Goal: Book appointment/travel/reservation

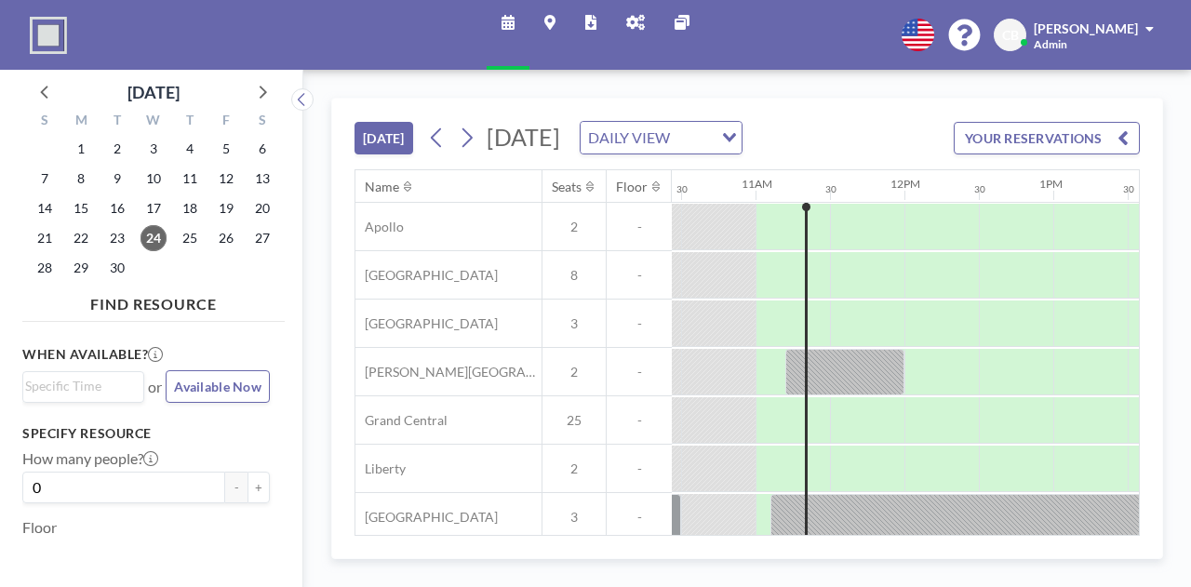
scroll to position [0, 1563]
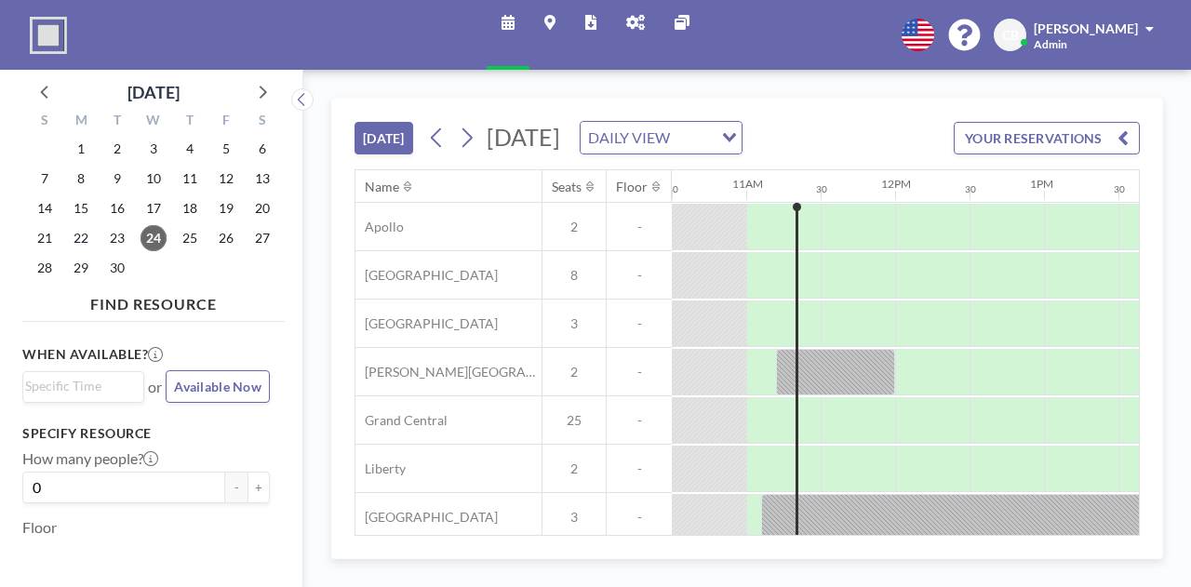
click at [743, 154] on div "[DATE] DAILY VIEW Loading..." at bounding box center [582, 137] width 320 height 33
click at [742, 154] on div "DAILY VIEW Loading..." at bounding box center [661, 138] width 161 height 32
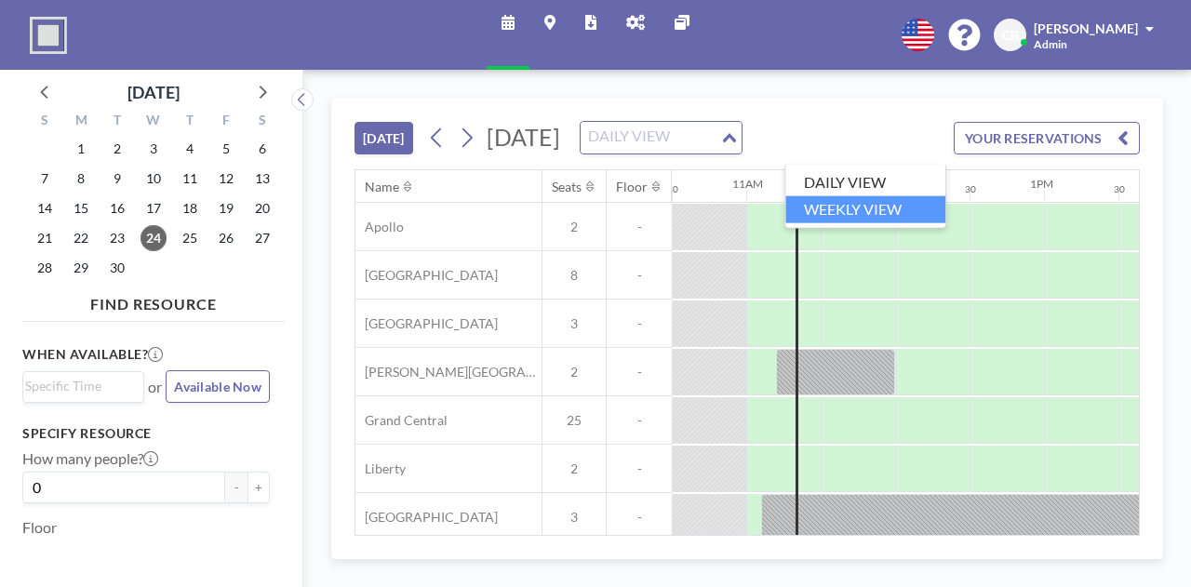
click at [886, 215] on li "WEEKLY VIEW" at bounding box center [865, 209] width 160 height 27
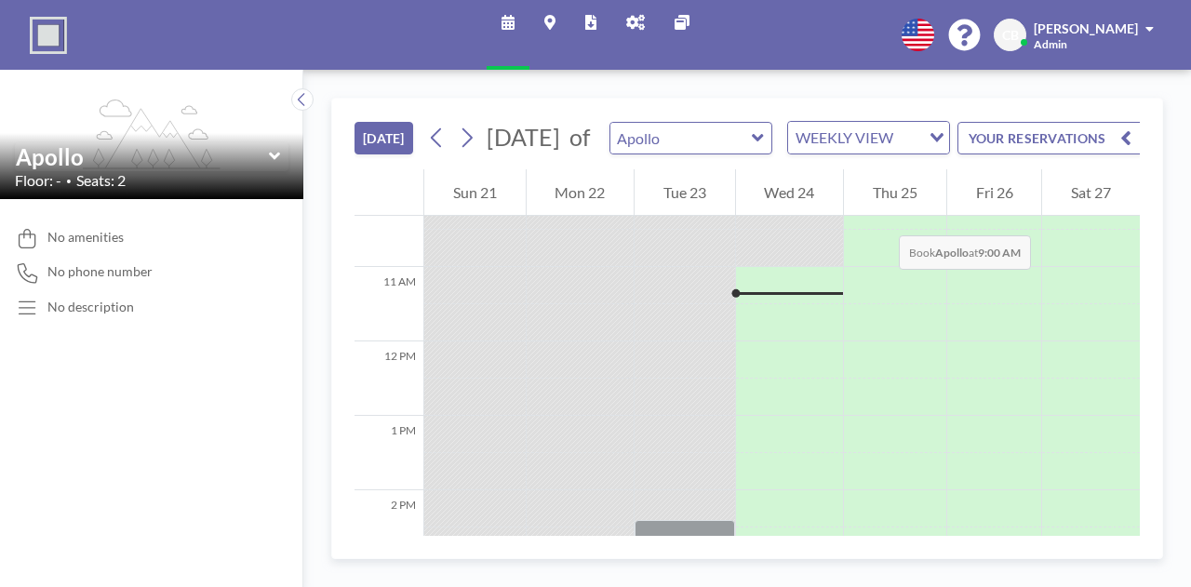
scroll to position [782, 0]
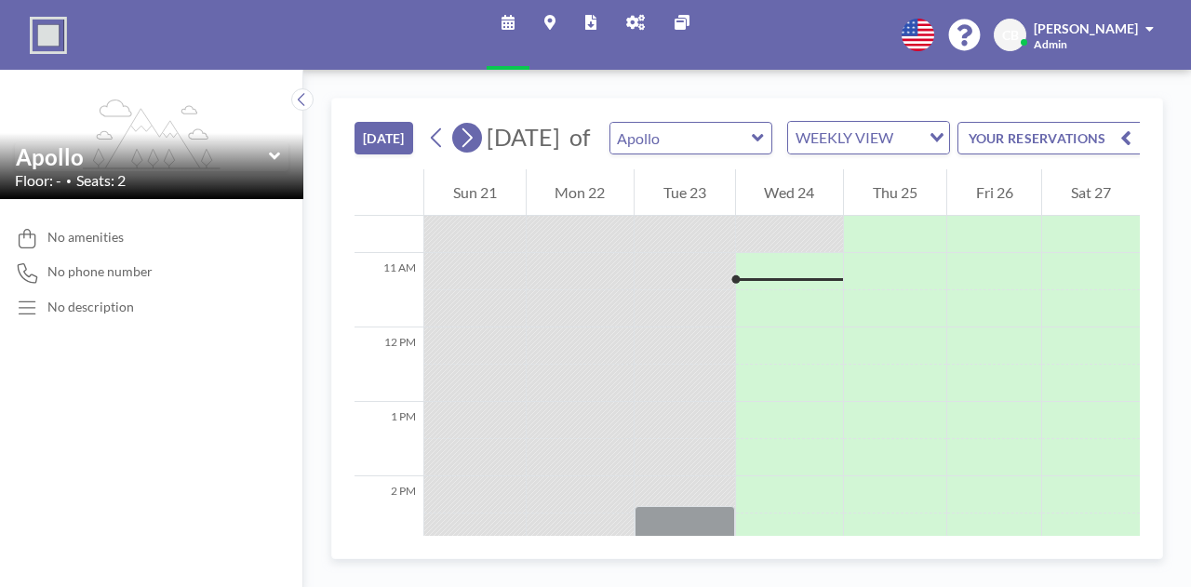
click at [463, 152] on icon at bounding box center [467, 138] width 18 height 28
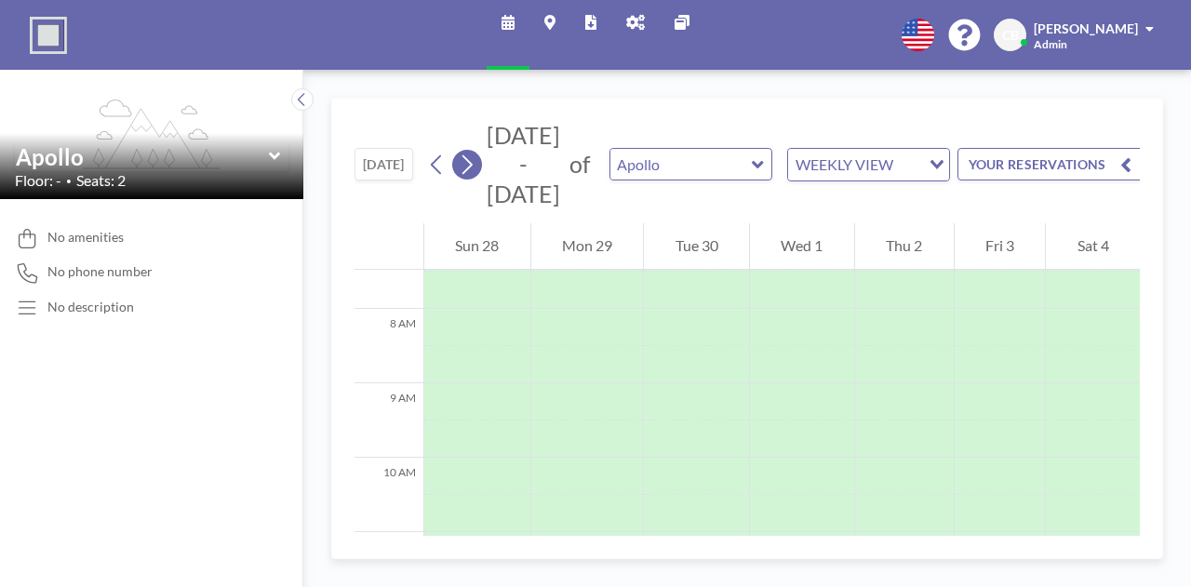
scroll to position [558, 0]
click at [463, 154] on icon at bounding box center [467, 165] width 18 height 28
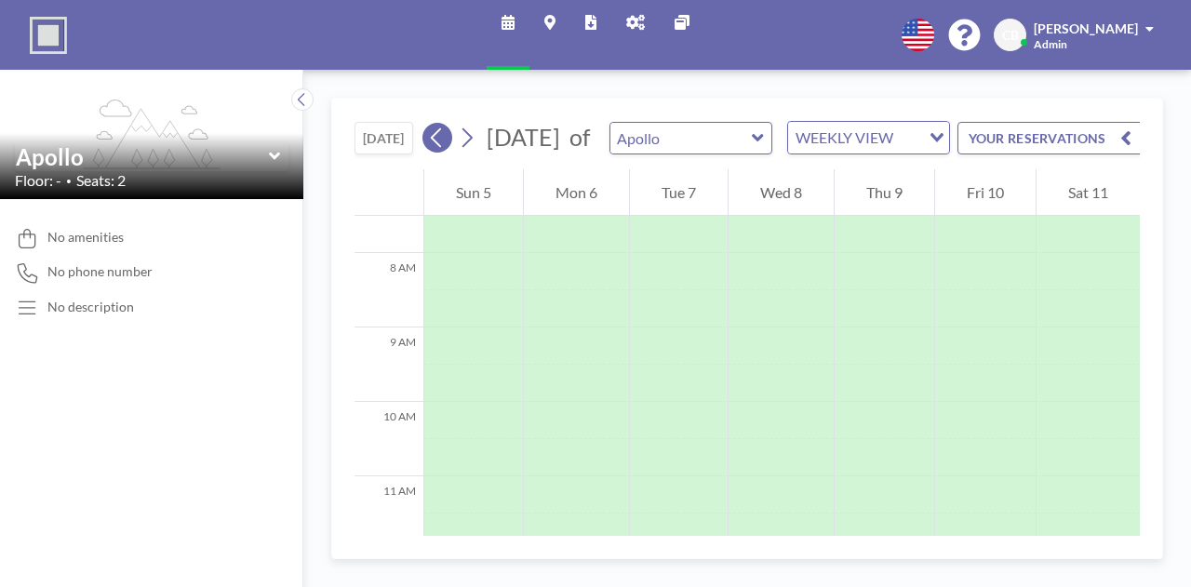
click at [437, 152] on icon at bounding box center [437, 138] width 18 height 28
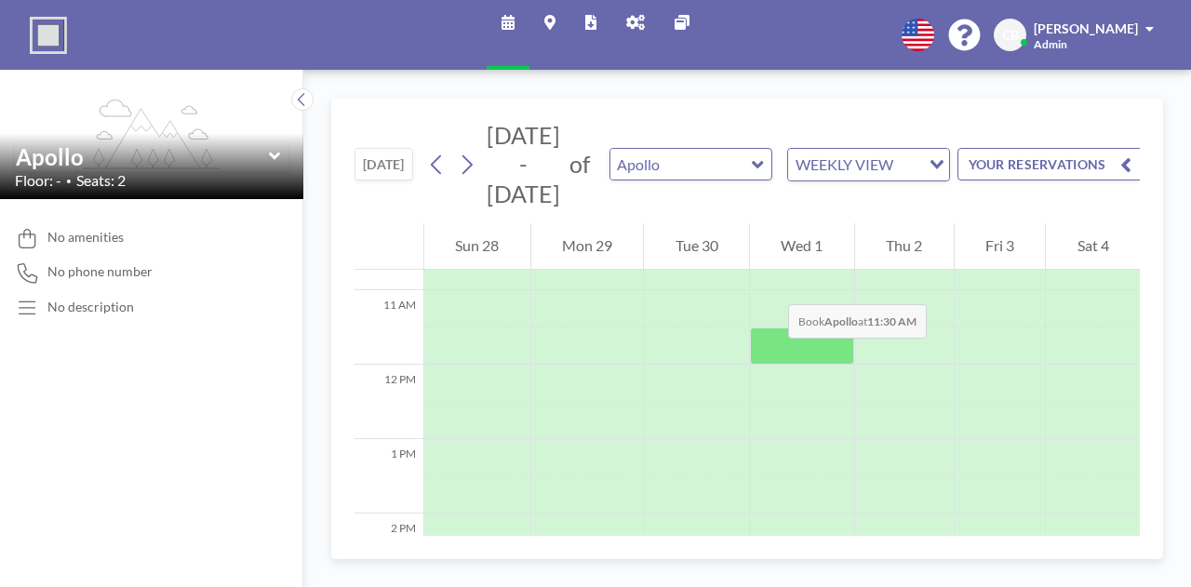
scroll to position [930, 0]
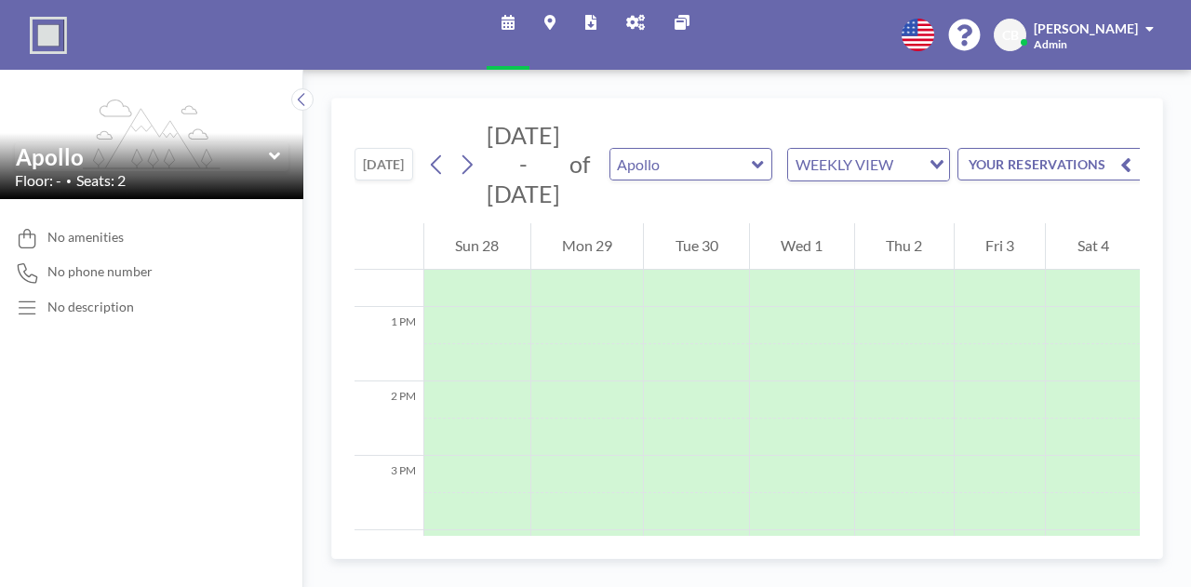
click at [501, 16] on link "Schedule" at bounding box center [508, 35] width 43 height 70
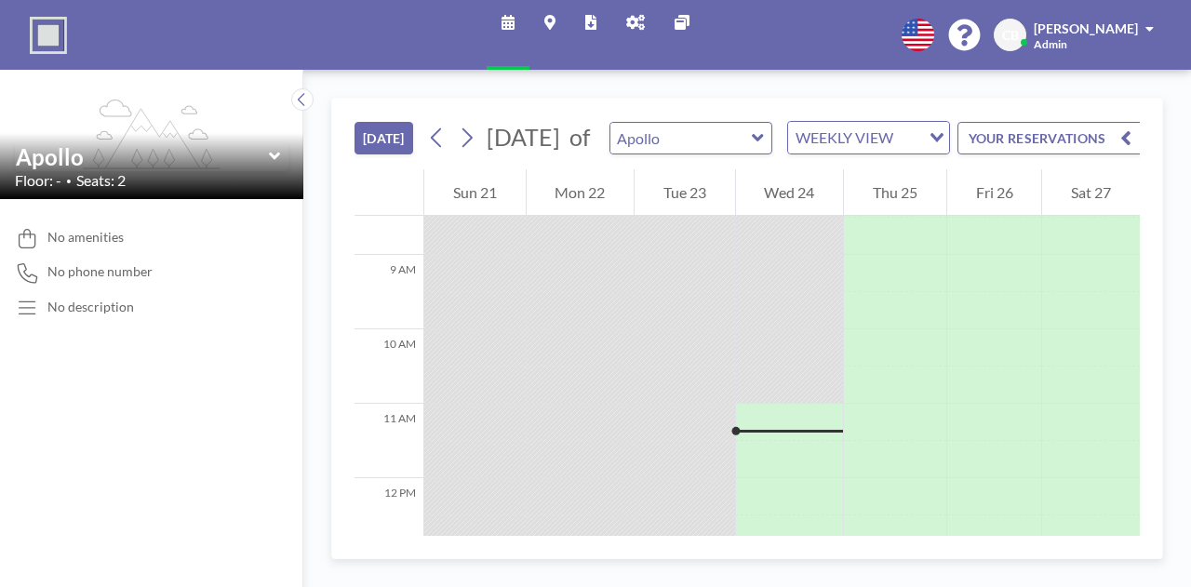
scroll to position [635, 0]
click at [716, 152] on input "text" at bounding box center [681, 138] width 142 height 31
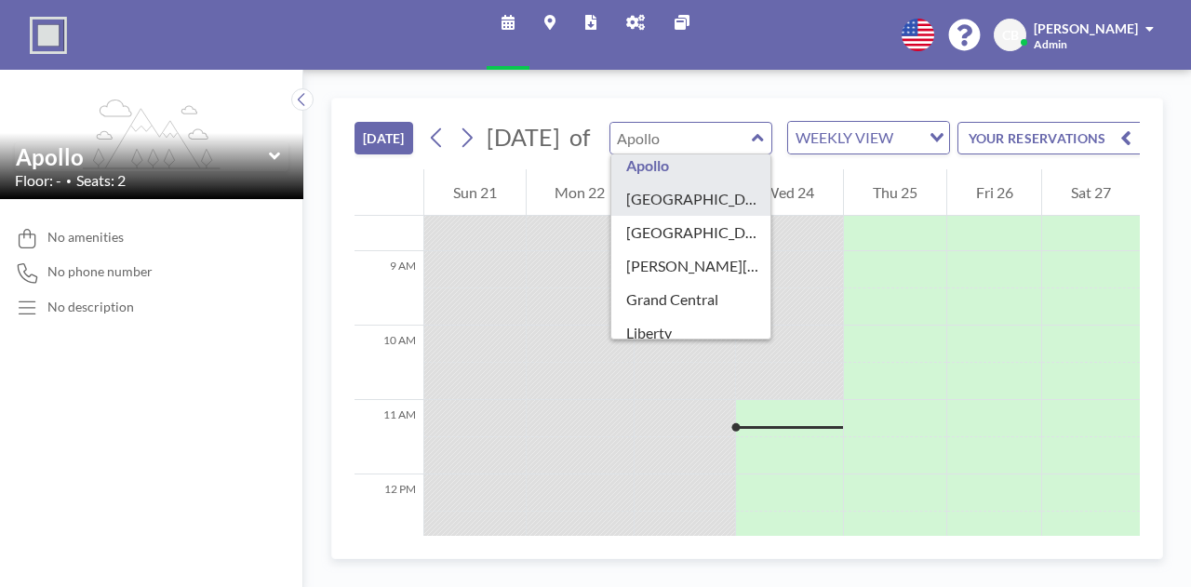
scroll to position [0, 0]
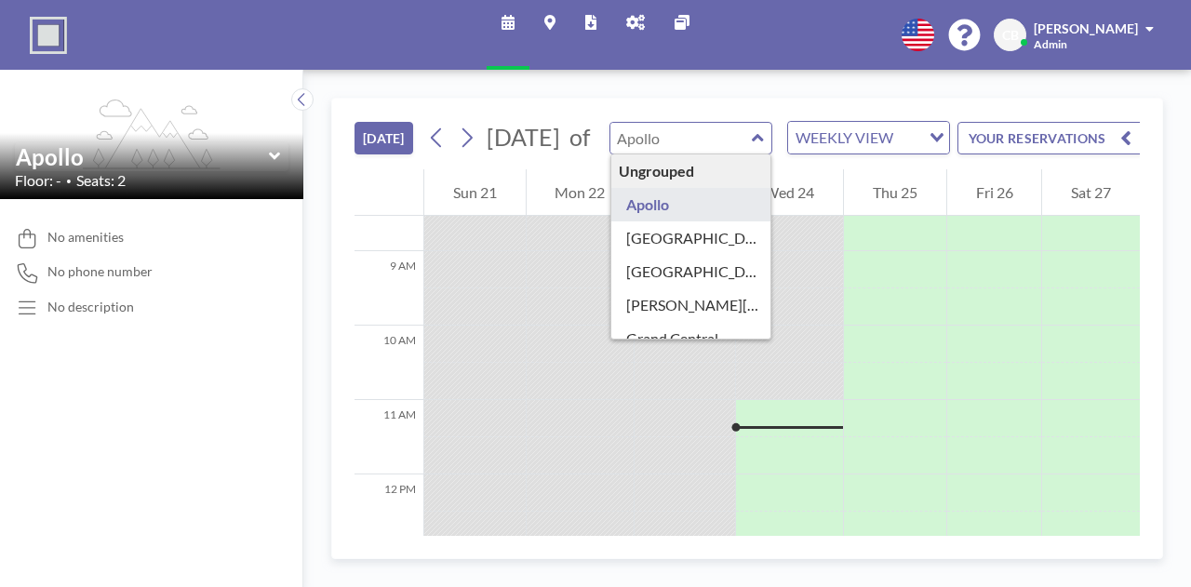
type input "Apollo"
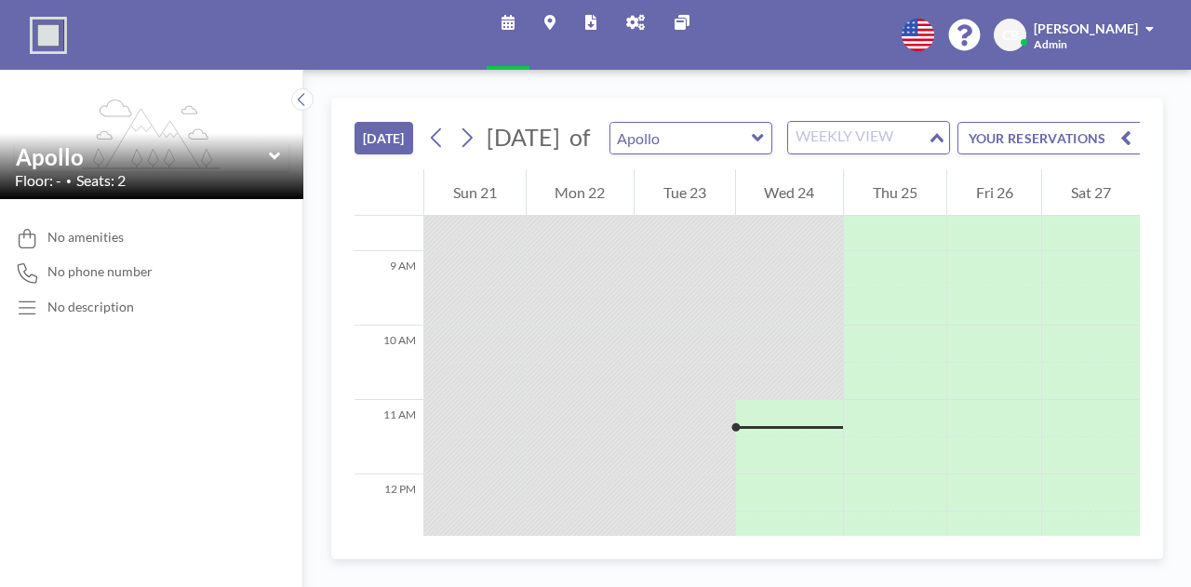
click at [901, 138] on div "WEEKLY VIEW" at bounding box center [858, 136] width 140 height 28
drag, startPoint x: 903, startPoint y: 178, endPoint x: 905, endPoint y: 189, distance: 11.5
click at [905, 189] on li "DAILY VIEW" at bounding box center [910, 182] width 160 height 27
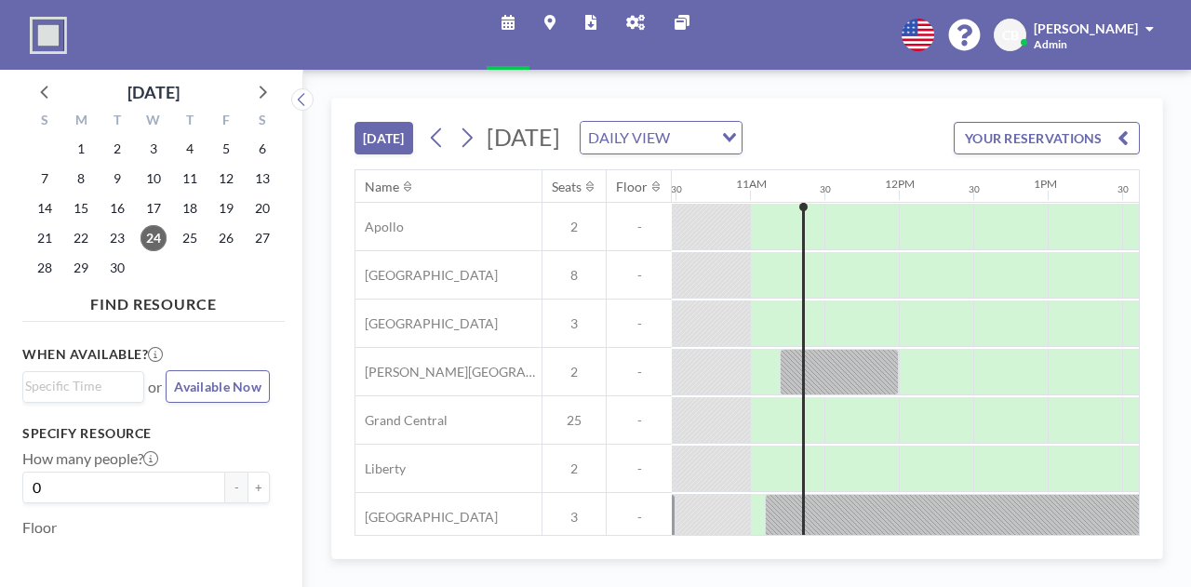
scroll to position [0, 1563]
click at [468, 151] on icon at bounding box center [467, 138] width 18 height 28
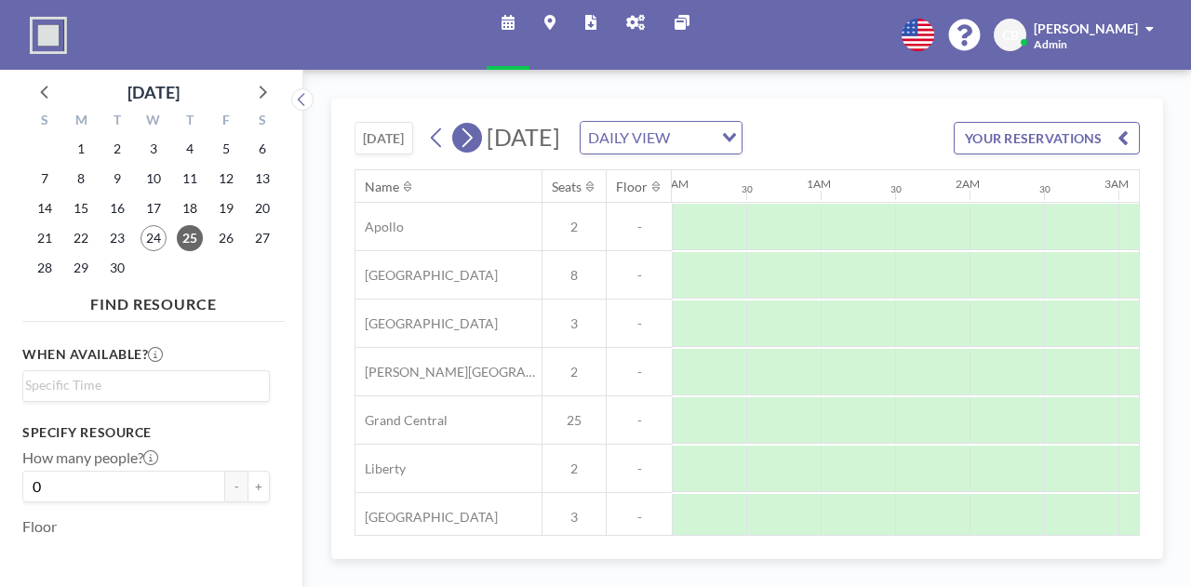
scroll to position [0, 935]
click at [468, 151] on icon at bounding box center [467, 138] width 18 height 28
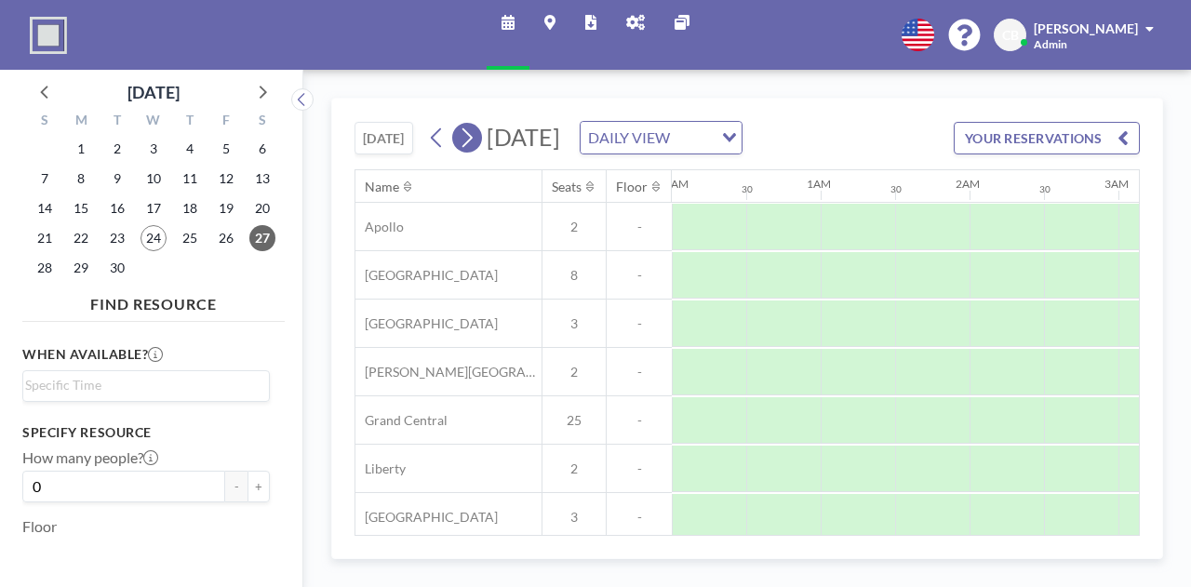
scroll to position [0, 660]
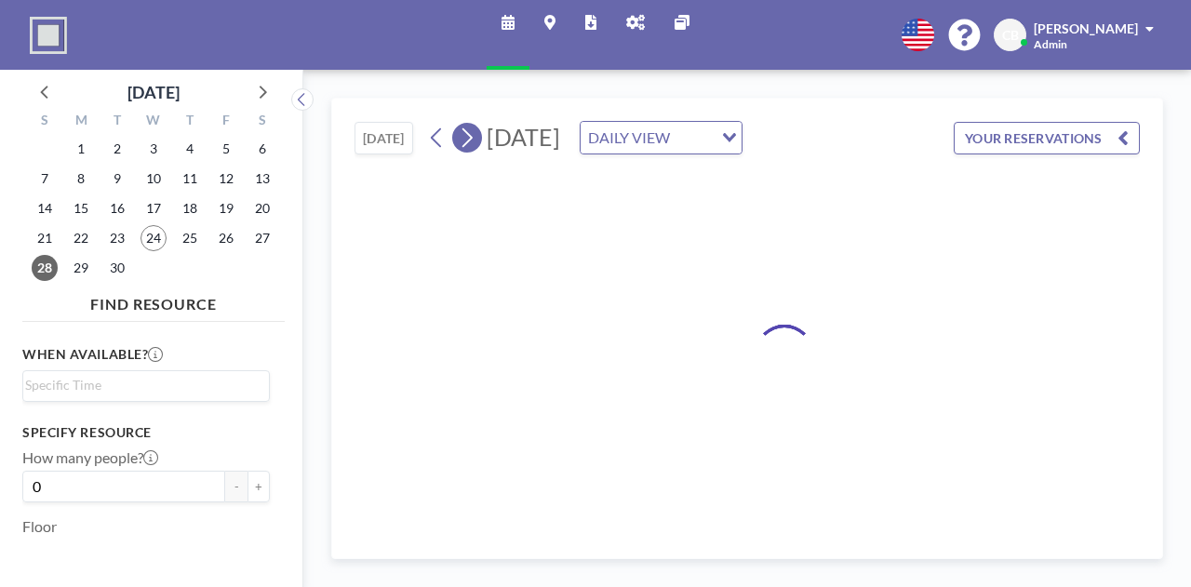
click at [468, 151] on icon at bounding box center [467, 138] width 18 height 28
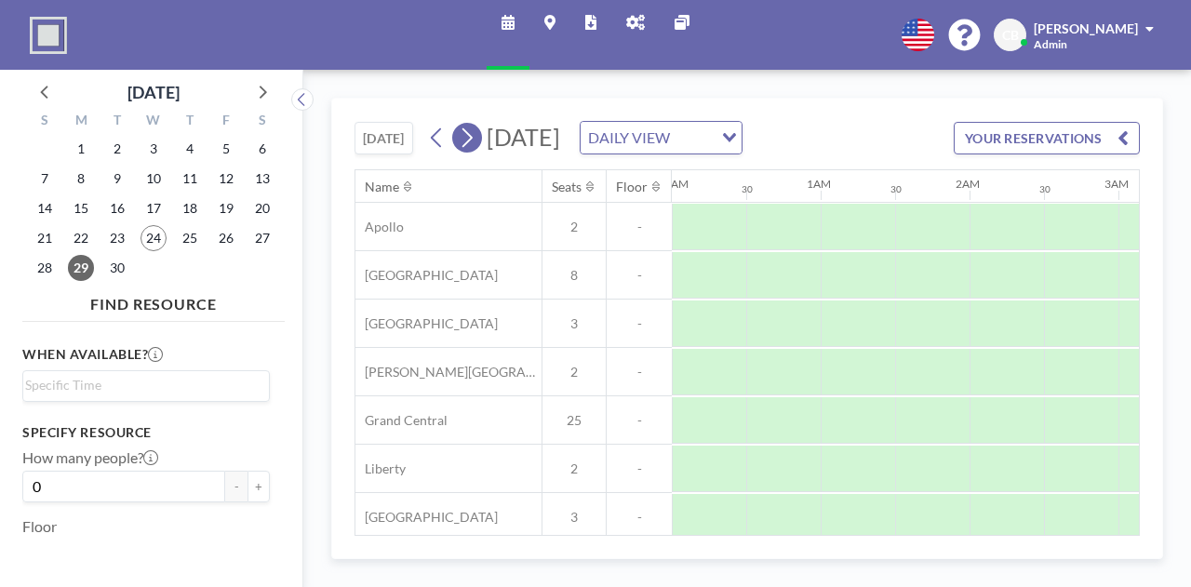
scroll to position [0, 0]
click at [468, 151] on icon at bounding box center [467, 138] width 18 height 28
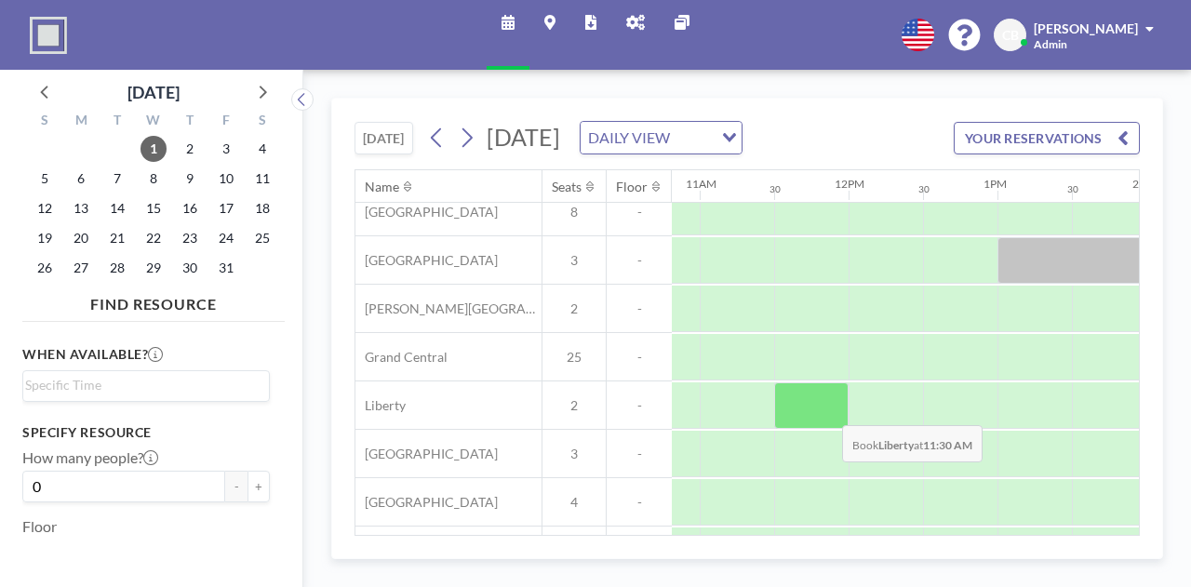
scroll to position [0, 1610]
